Goal: Check status: Check status

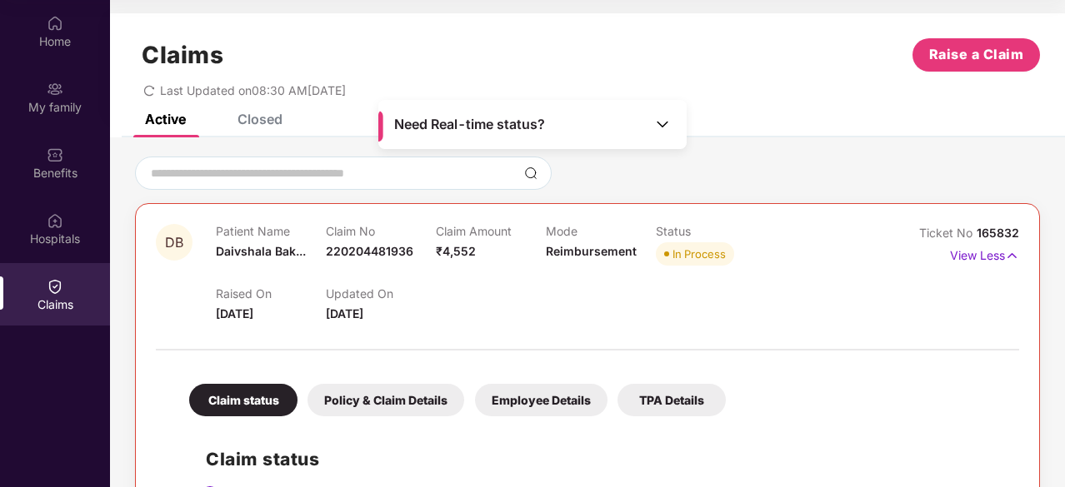
scroll to position [370, 0]
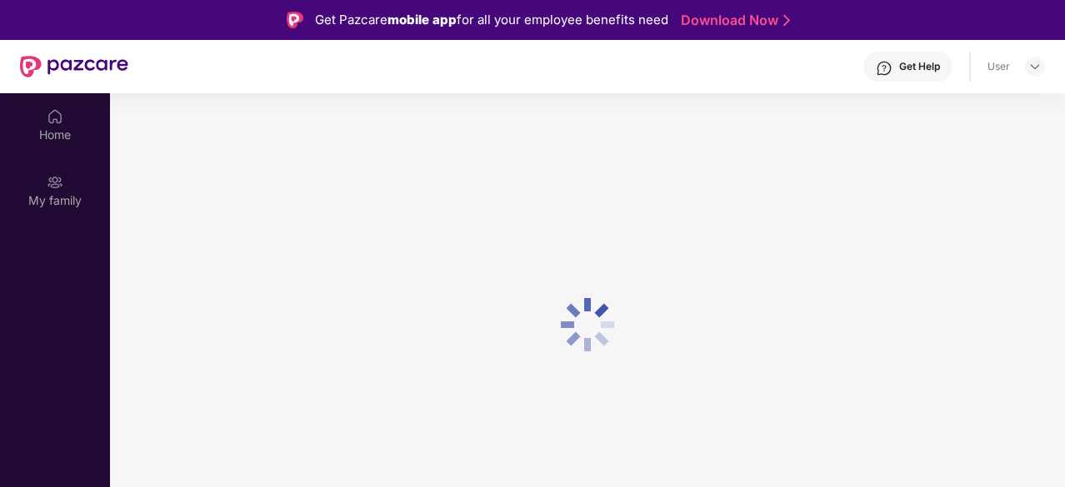
scroll to position [93, 0]
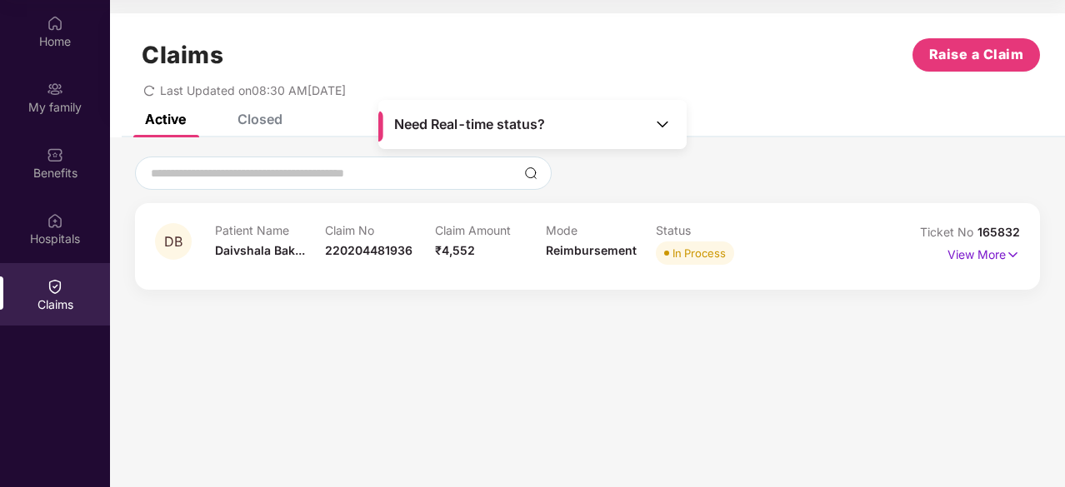
click at [52, 287] on img at bounding box center [55, 286] width 17 height 17
click at [960, 252] on p "View More" at bounding box center [983, 253] width 72 height 22
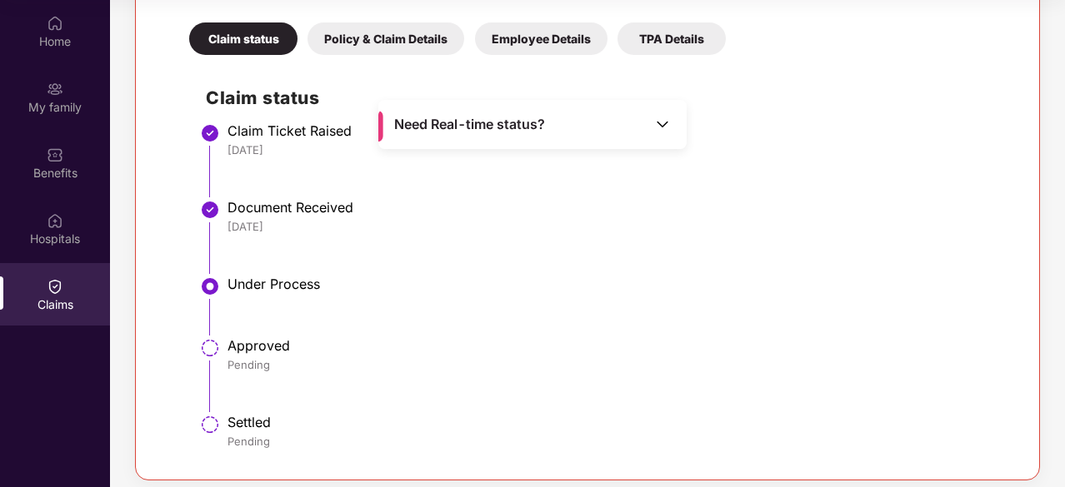
scroll to position [362, 0]
click at [658, 122] on img at bounding box center [662, 124] width 17 height 17
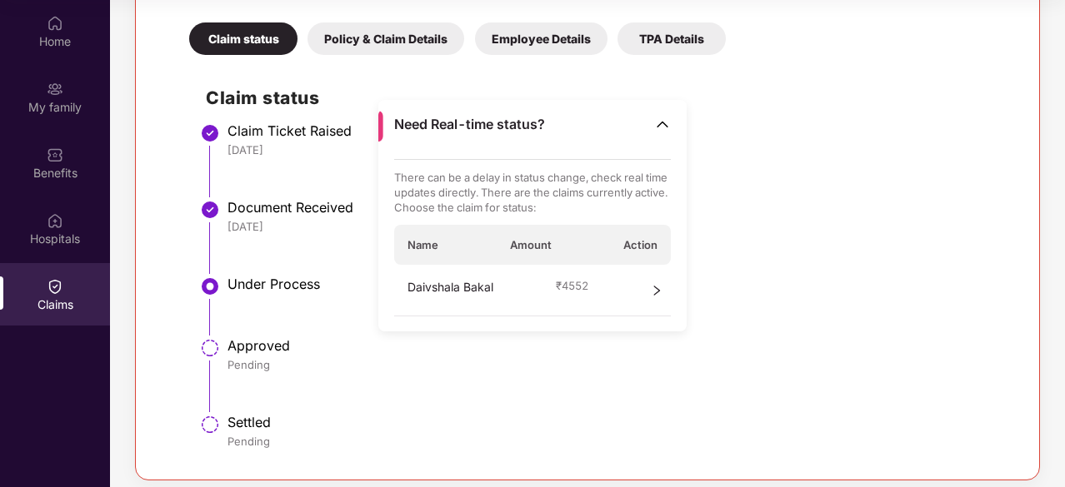
click at [658, 122] on img at bounding box center [662, 124] width 17 height 17
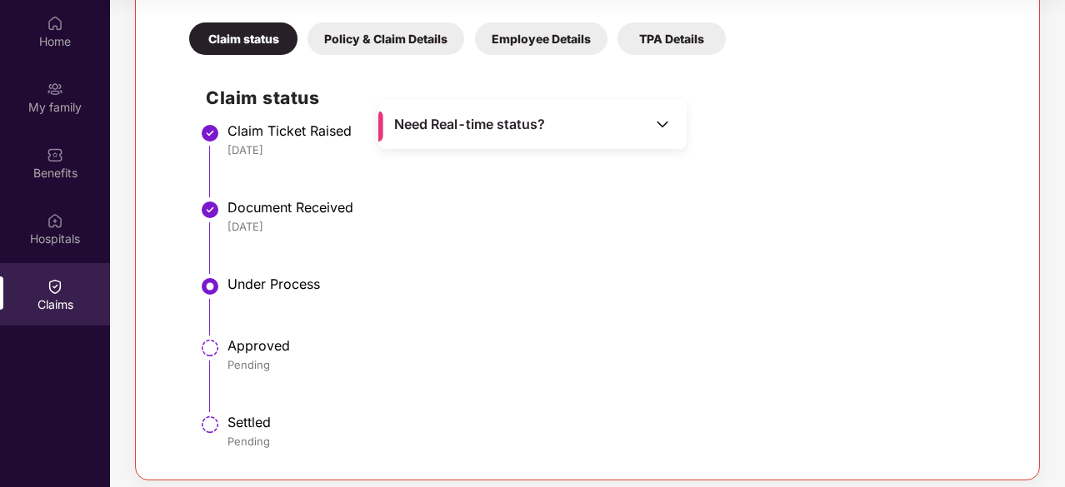
click at [655, 35] on div "TPA Details" at bounding box center [671, 38] width 108 height 32
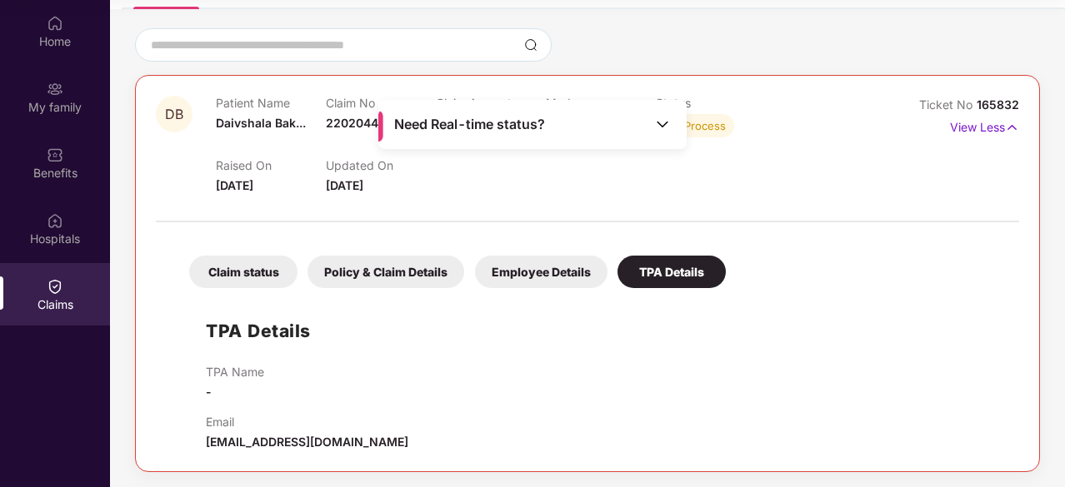
click at [669, 191] on div "Raised On [DATE] Updated On [DATE]" at bounding box center [545, 168] width 659 height 53
click at [662, 136] on div "Need Real-time status?" at bounding box center [532, 124] width 308 height 49
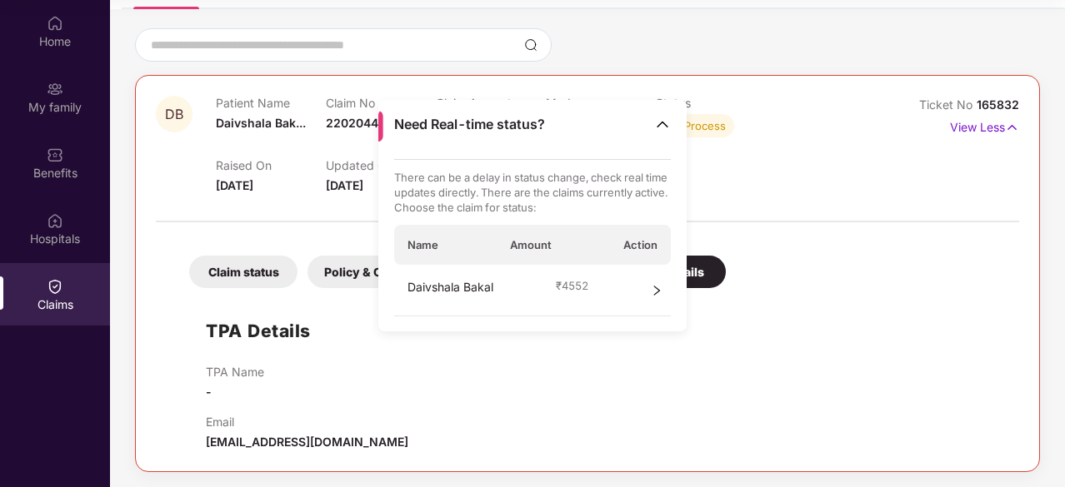
click at [657, 121] on img at bounding box center [662, 124] width 17 height 17
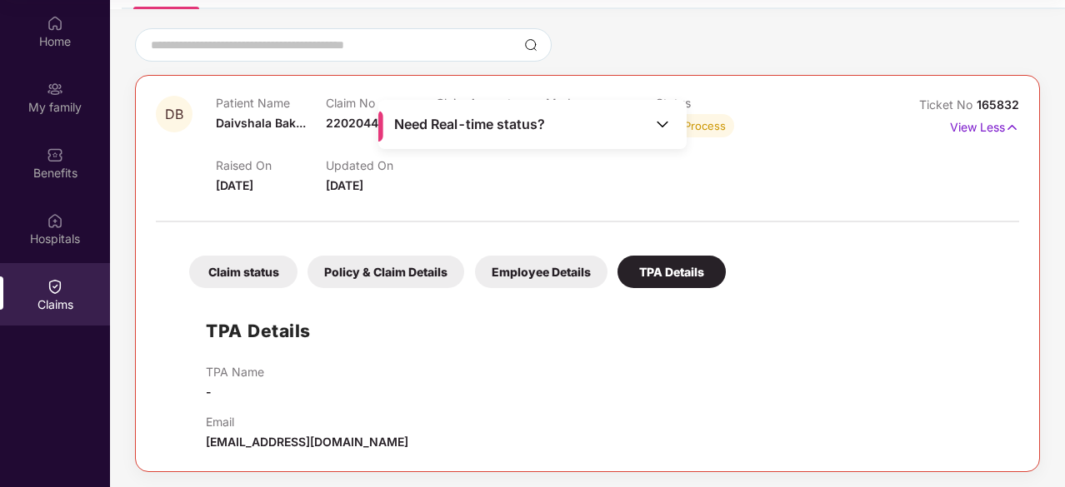
click at [343, 109] on div "Claim No 220204481936" at bounding box center [381, 119] width 110 height 46
